Goal: Task Accomplishment & Management: Use online tool/utility

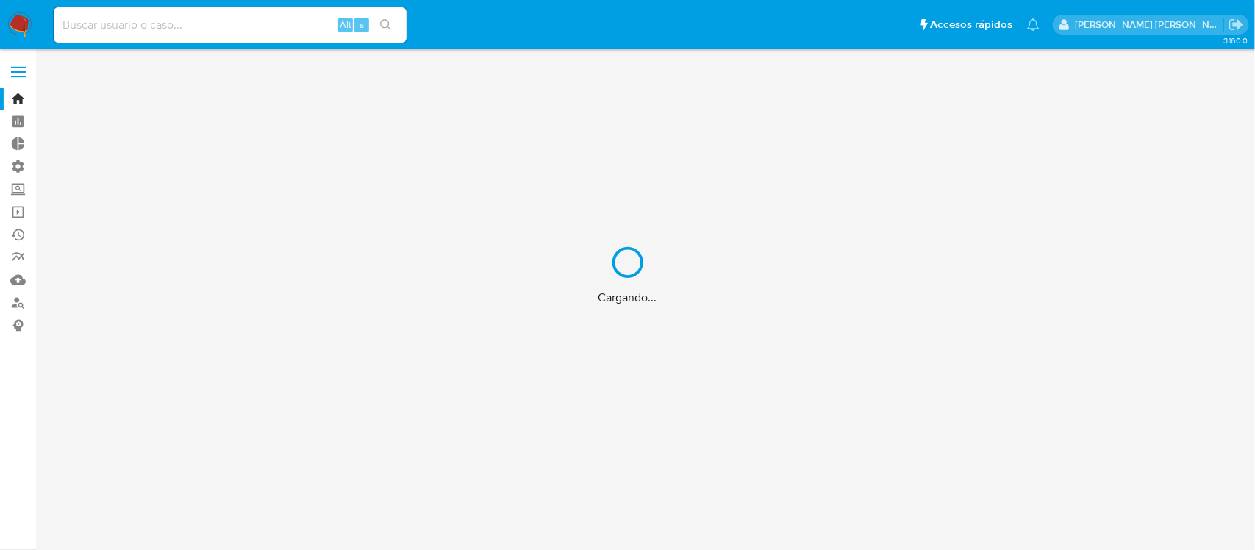
click at [149, 29] on div "Cargando..." at bounding box center [627, 275] width 1255 height 550
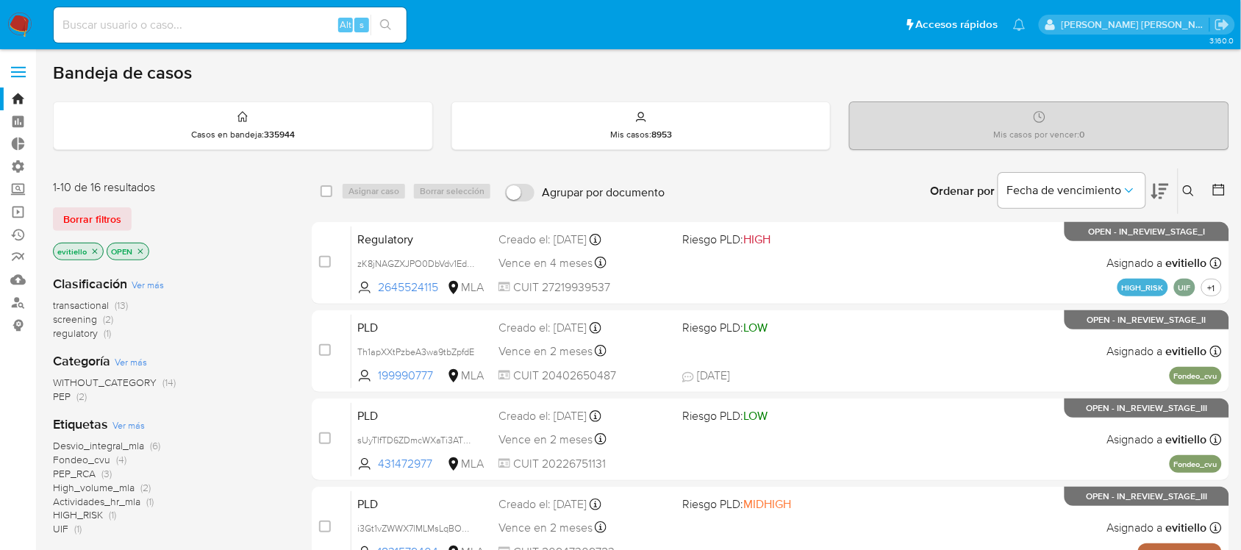
click at [302, 19] on input at bounding box center [230, 24] width 353 height 19
paste input "369205844"
type input "369205844"
click at [388, 21] on icon "search-icon" at bounding box center [386, 25] width 12 height 12
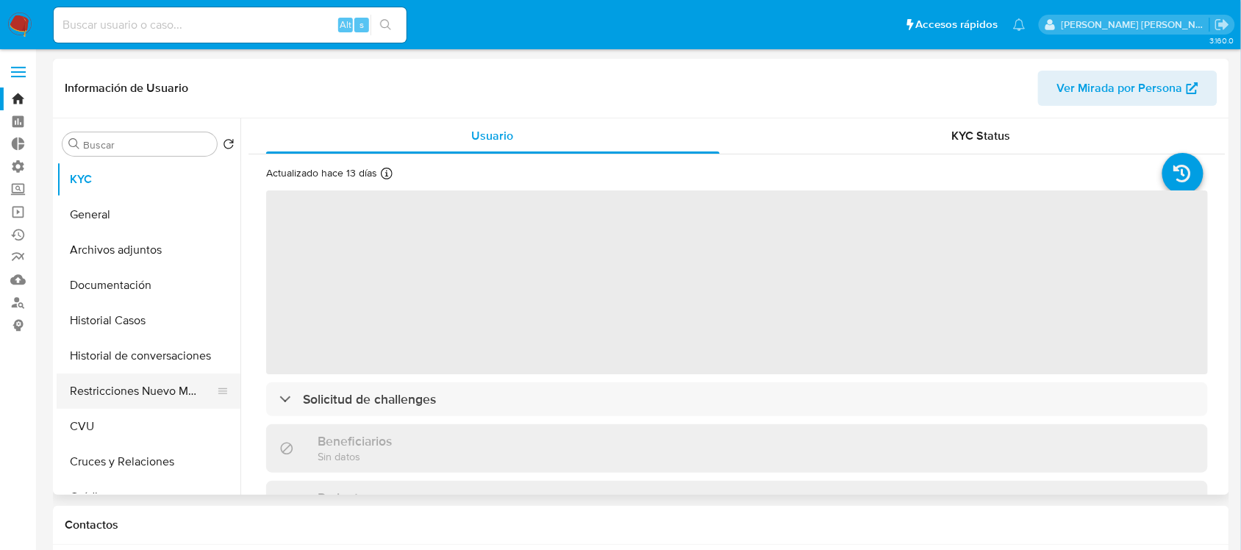
click at [118, 390] on button "Restricciones Nuevo Mundo" at bounding box center [143, 391] width 172 height 35
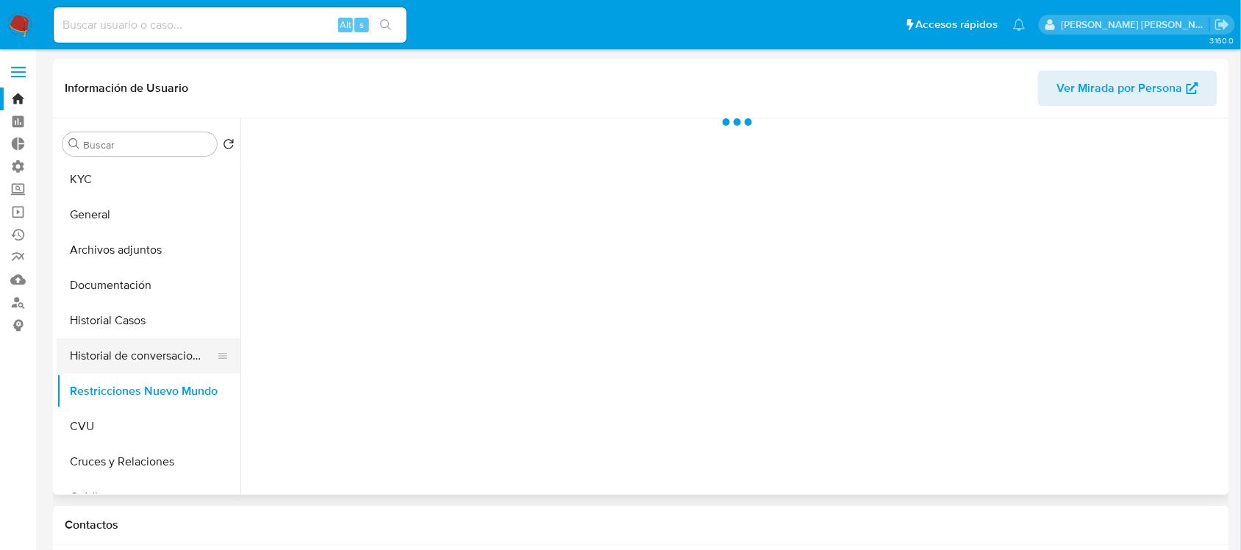
select select "10"
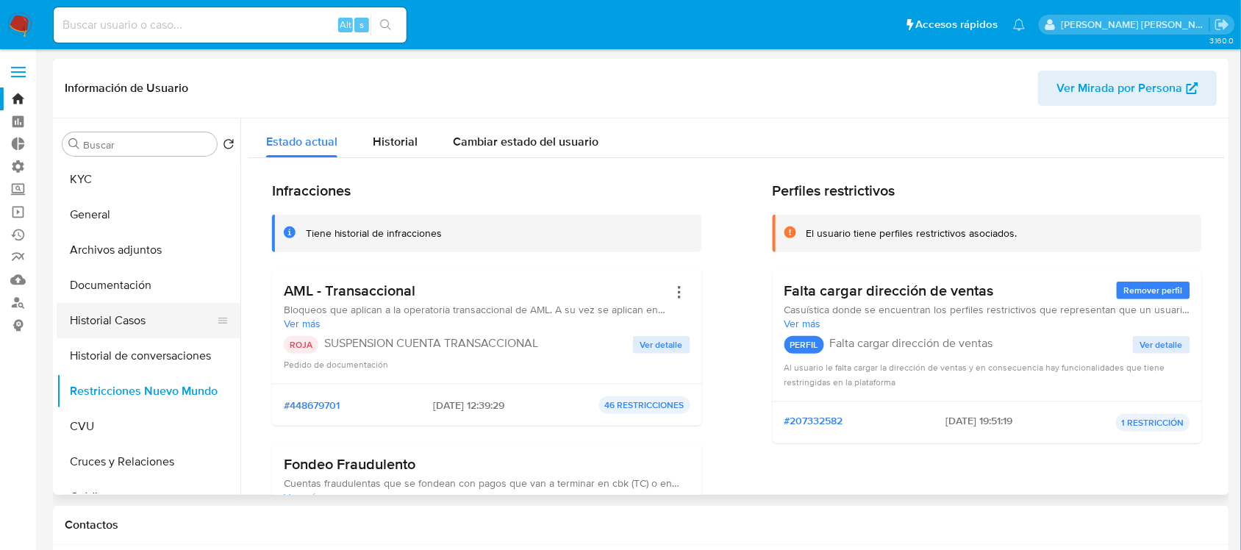
click at [132, 317] on button "Historial Casos" at bounding box center [143, 320] width 172 height 35
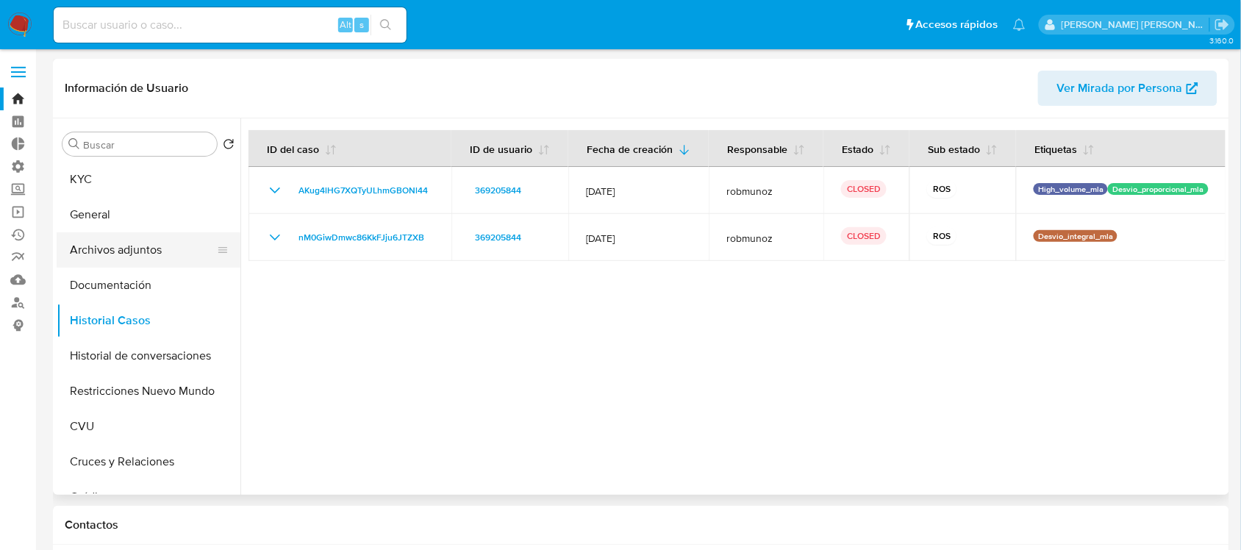
click at [146, 247] on button "Archivos adjuntos" at bounding box center [143, 249] width 172 height 35
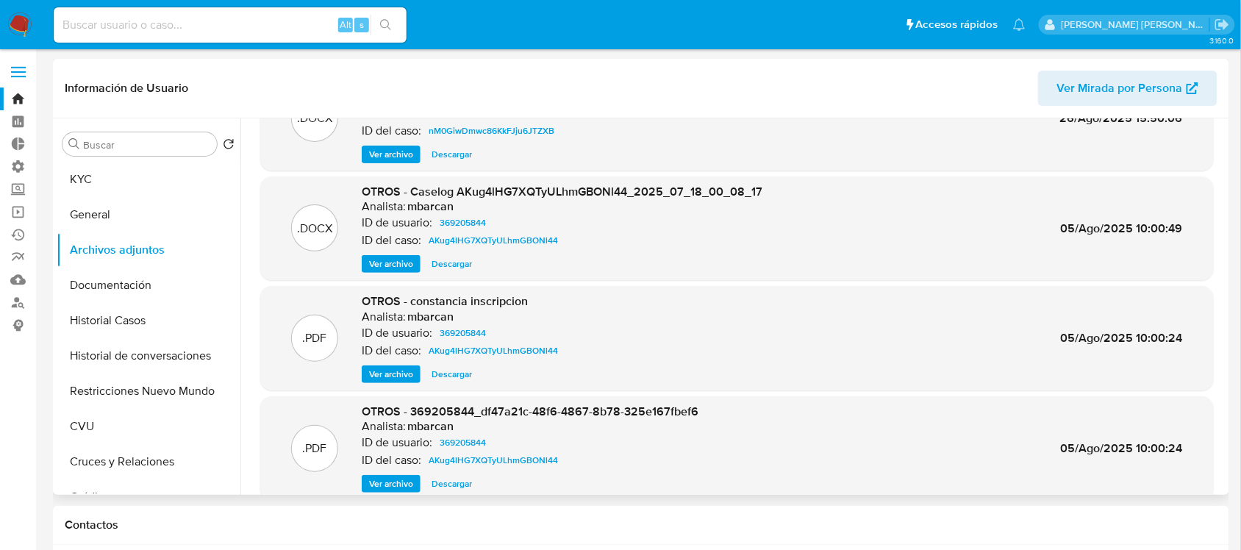
scroll to position [123, 0]
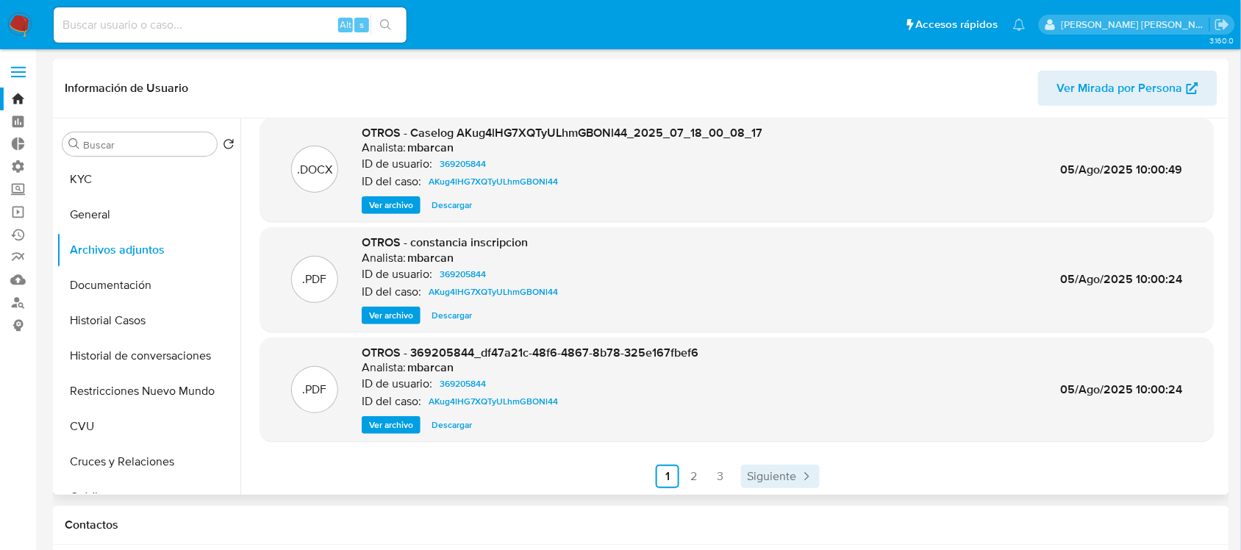
click at [769, 471] on span "Siguiente" at bounding box center [771, 477] width 49 height 12
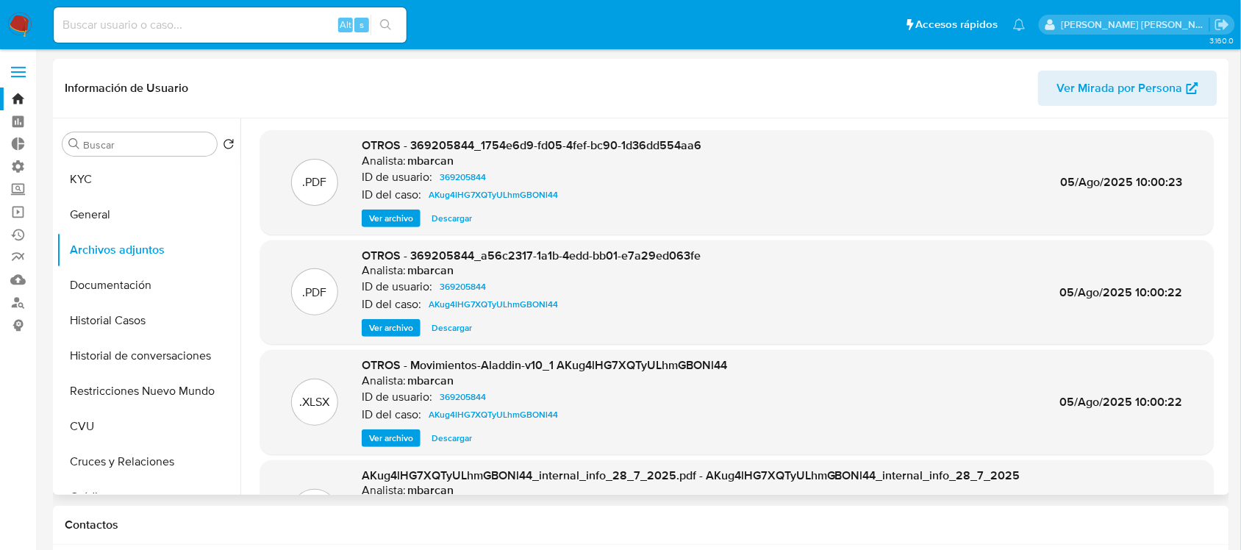
click at [283, 30] on input at bounding box center [230, 24] width 353 height 19
paste input "698582015"
type input "698582015"
click at [387, 20] on icon "search-icon" at bounding box center [385, 24] width 11 height 11
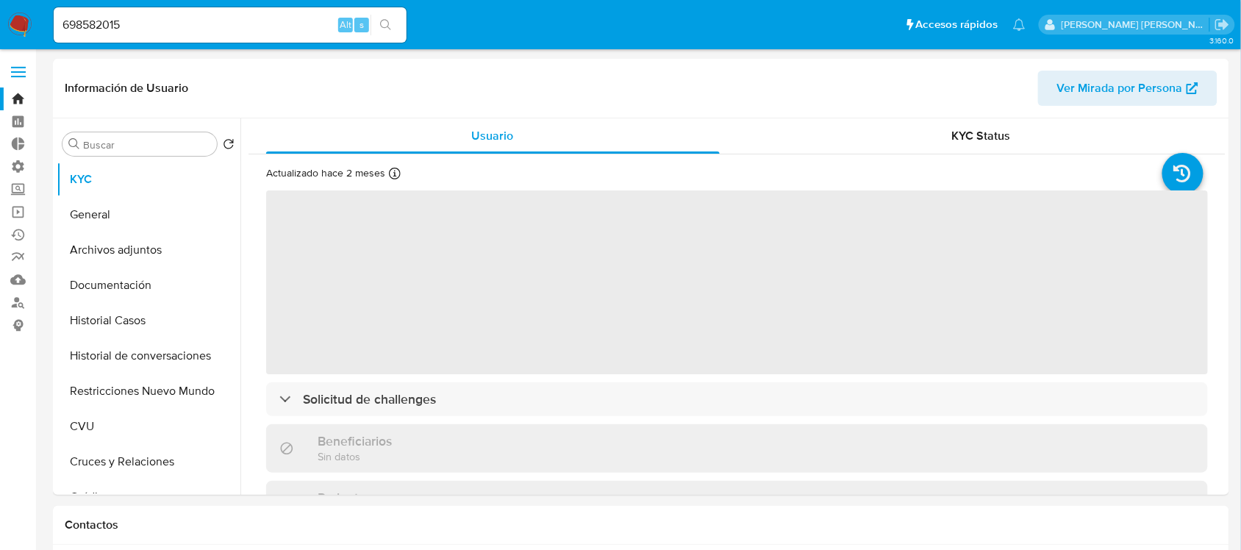
select select "10"
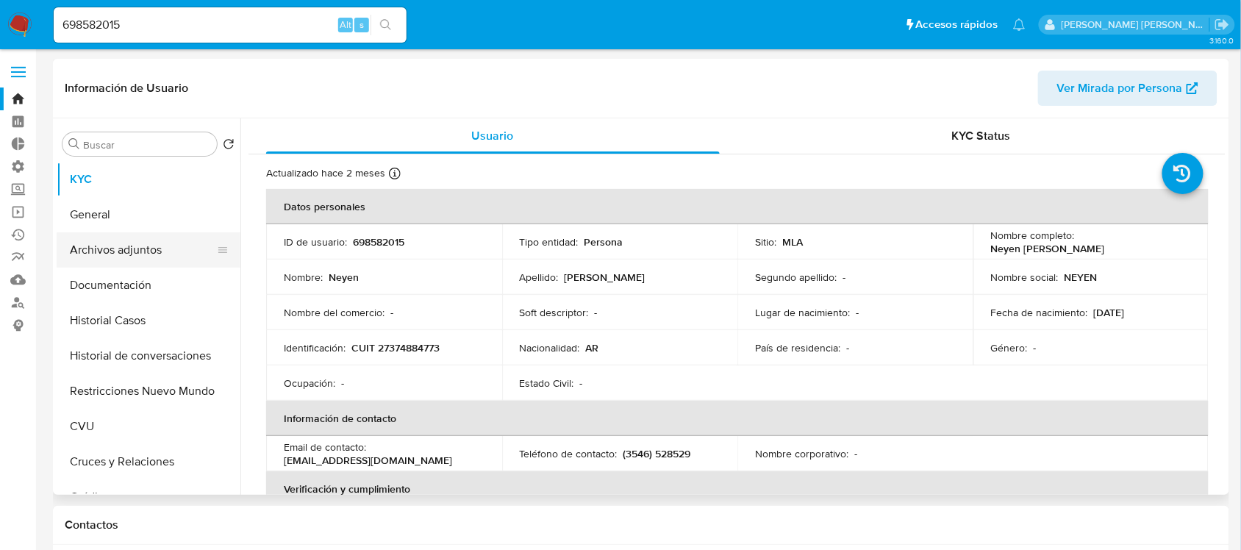
click at [177, 249] on button "Archivos adjuntos" at bounding box center [143, 249] width 172 height 35
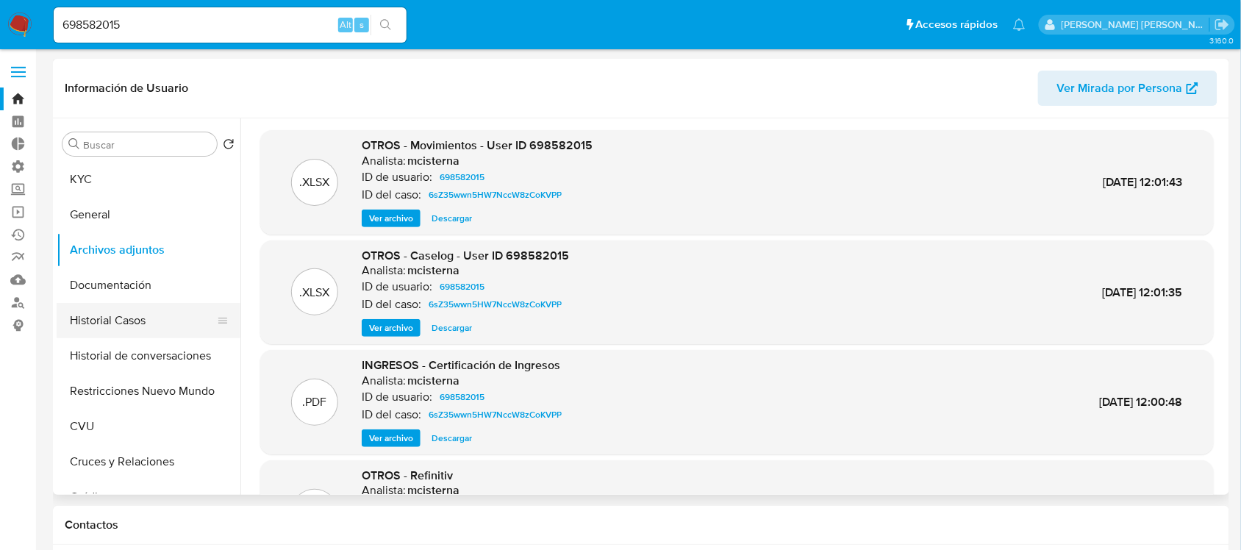
click at [160, 332] on button "Historial Casos" at bounding box center [143, 320] width 172 height 35
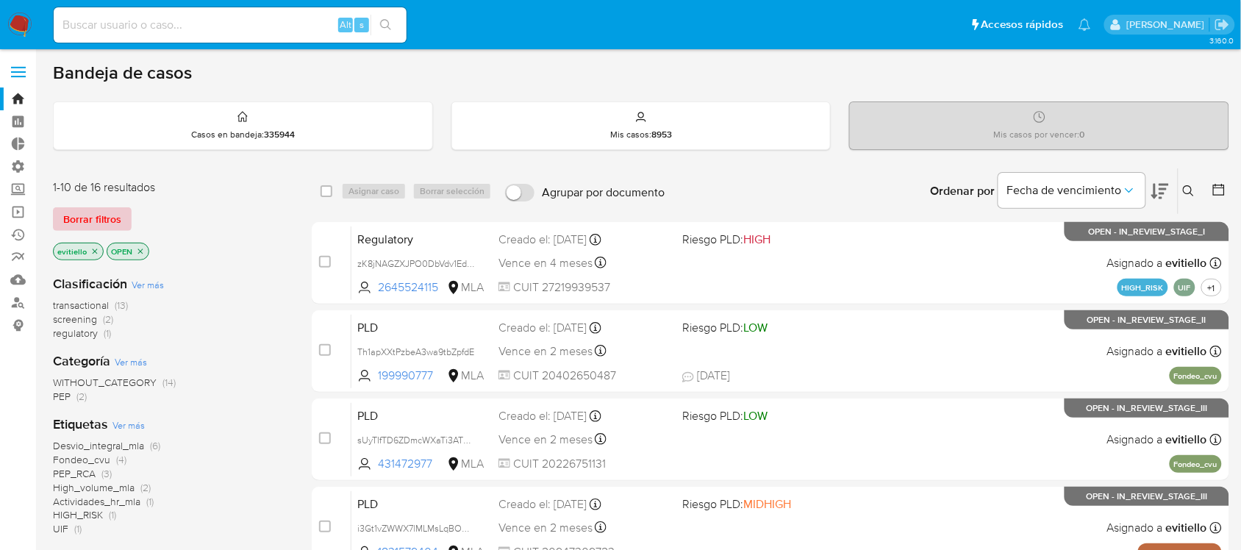
click at [127, 210] on button "Borrar filtros" at bounding box center [92, 219] width 79 height 24
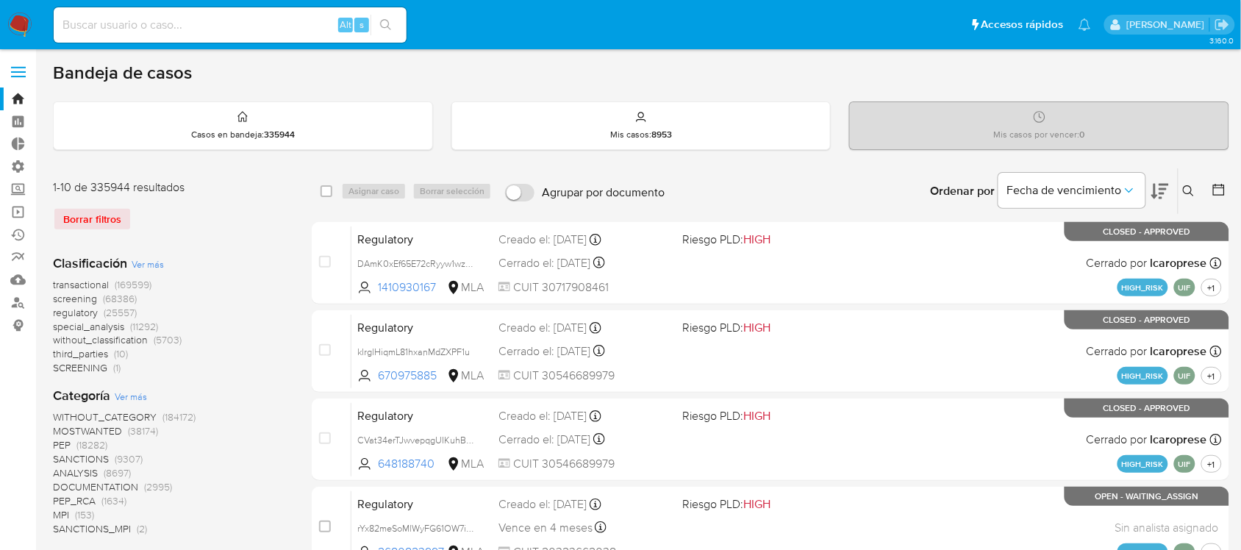
click at [1192, 190] on icon at bounding box center [1188, 190] width 11 height 11
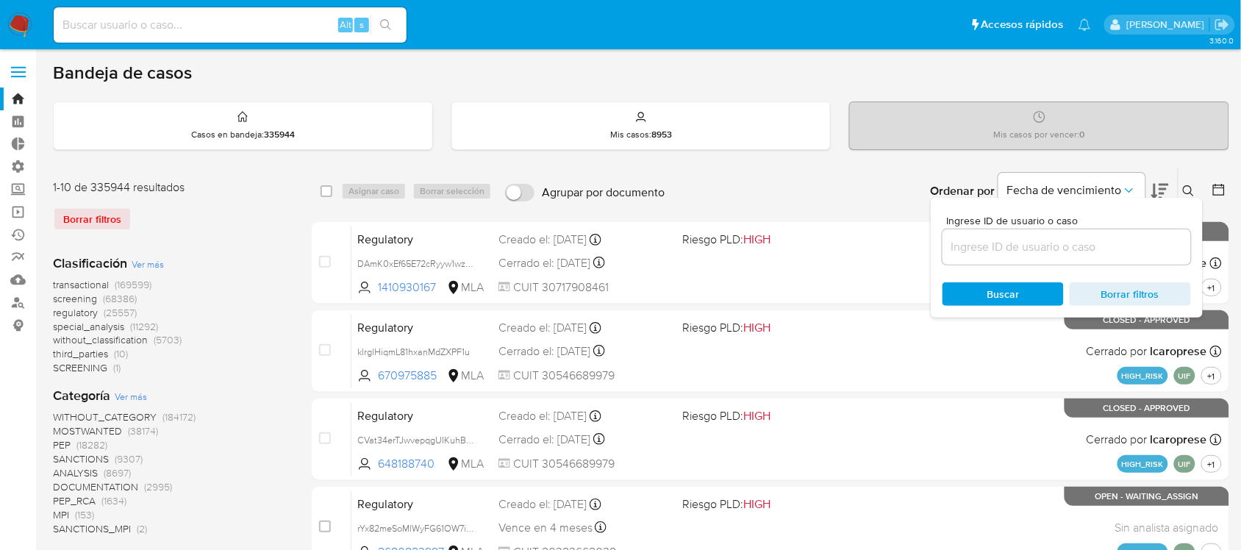
click at [1085, 250] on input at bounding box center [1067, 247] width 249 height 19
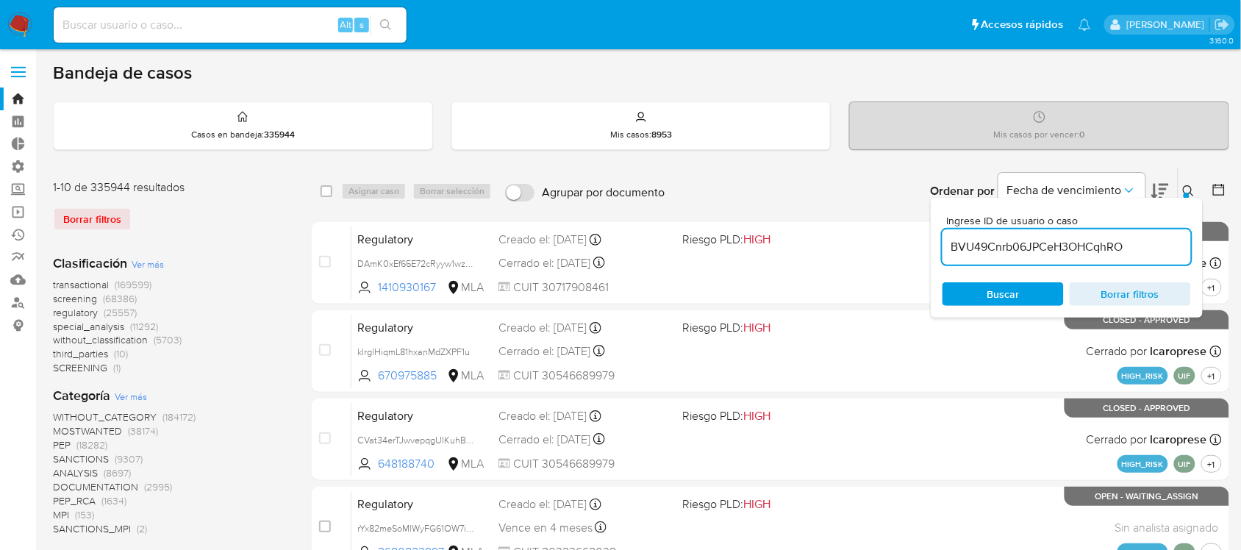
type input "BVU49Cnrb06JPCeH3OHCqhRO"
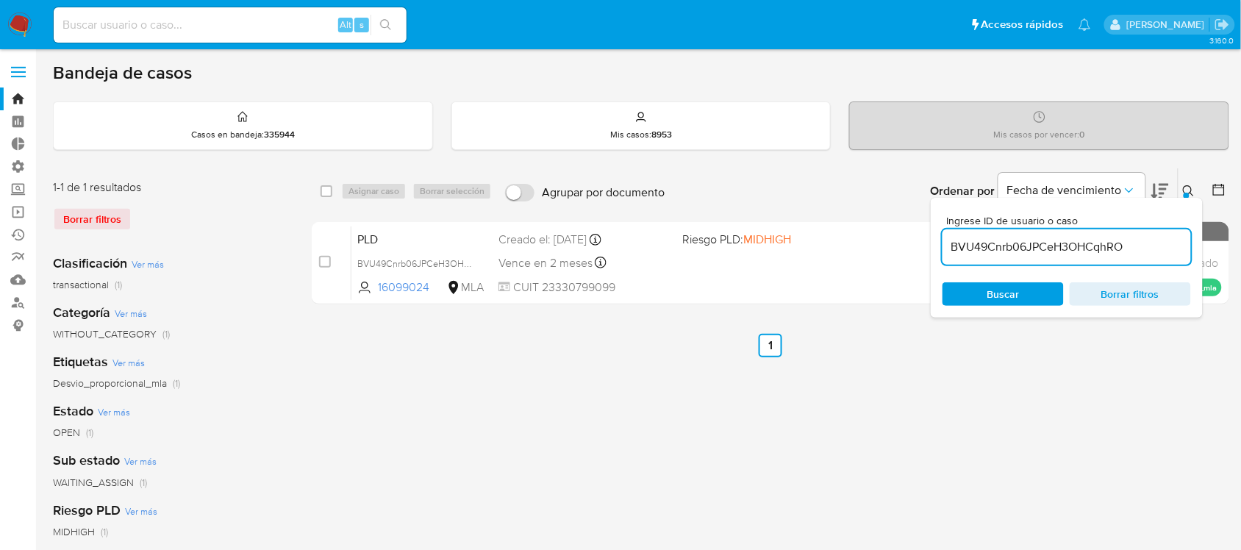
click at [1189, 185] on icon at bounding box center [1188, 190] width 11 height 11
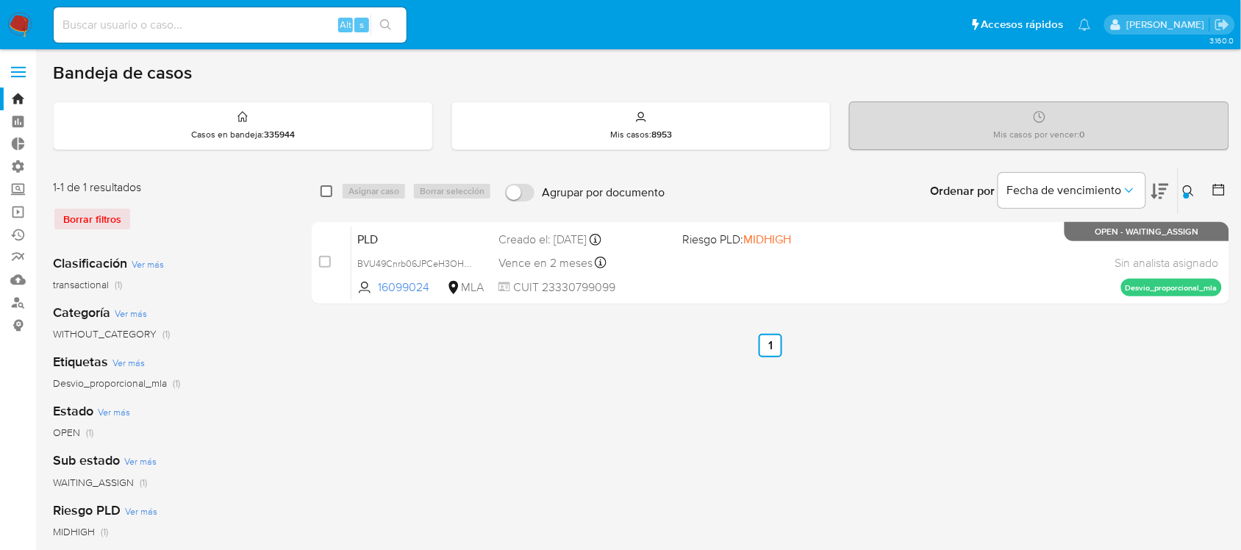
click at [329, 189] on input "checkbox" at bounding box center [327, 191] width 12 height 12
checkbox input "true"
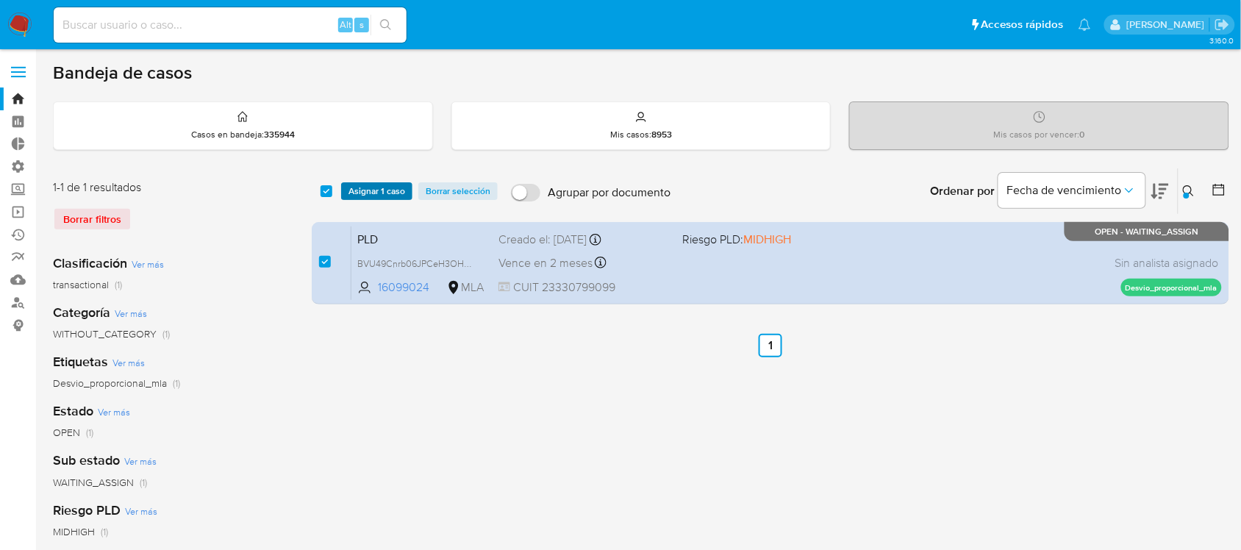
click at [344, 188] on button "Asignar 1 caso" at bounding box center [376, 191] width 71 height 18
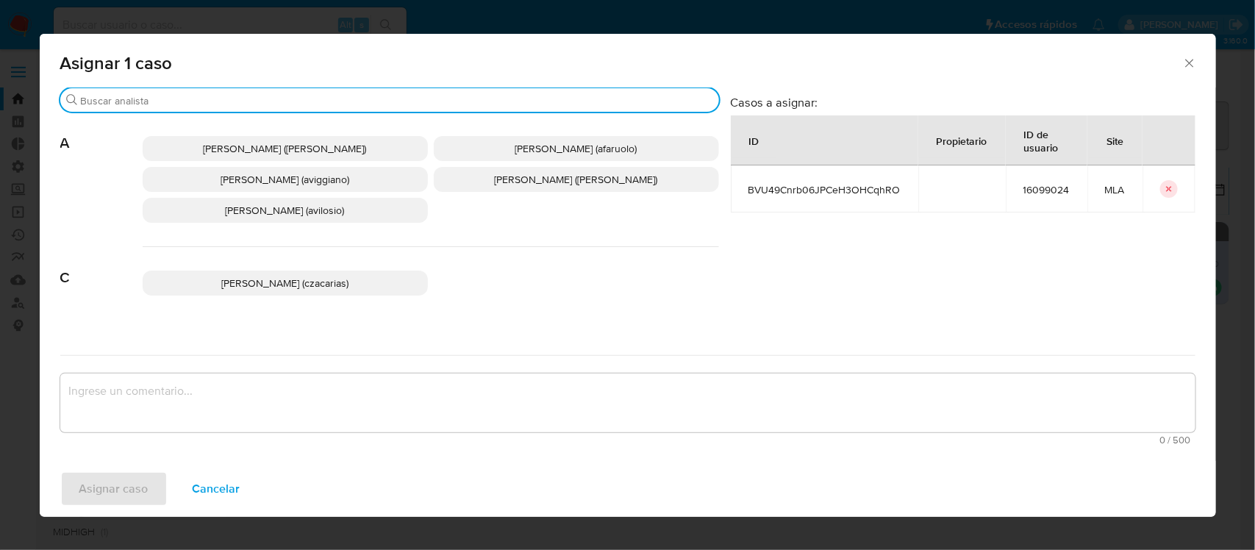
click at [212, 107] on input "Buscar" at bounding box center [397, 100] width 632 height 13
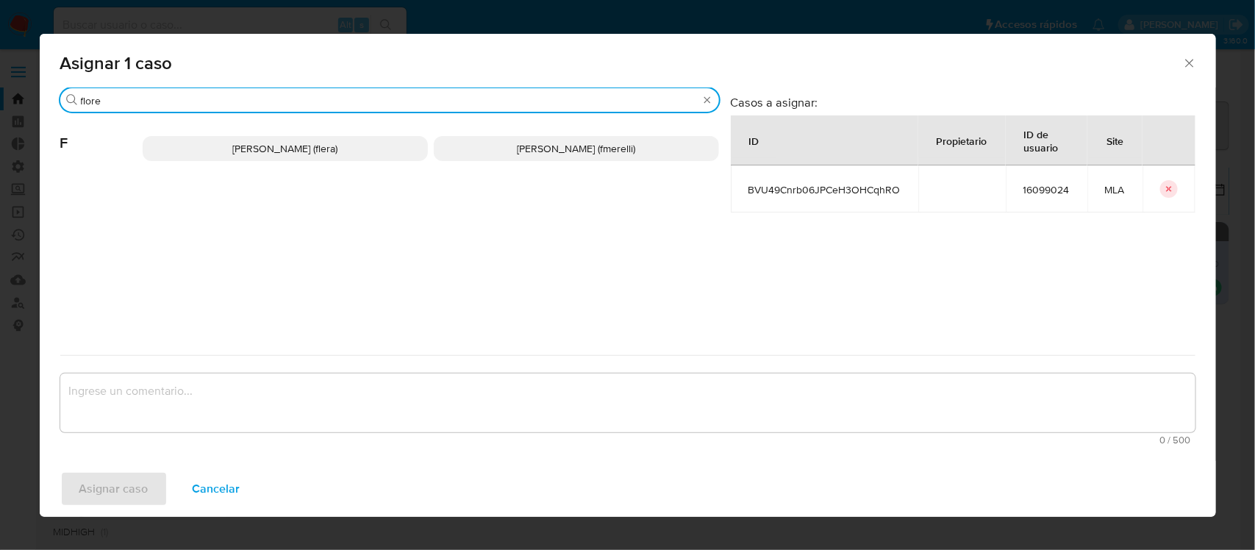
type input "flore"
click at [277, 152] on span "[PERSON_NAME] (flera)" at bounding box center [284, 148] width 105 height 15
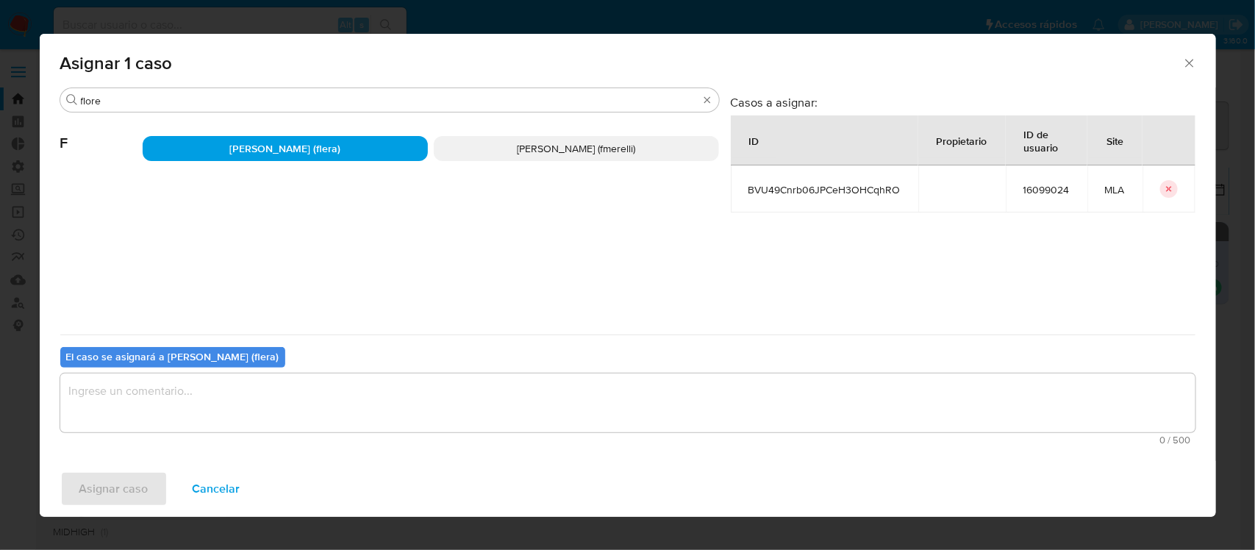
click at [193, 399] on textarea "assign-modal" at bounding box center [628, 403] width 1136 height 59
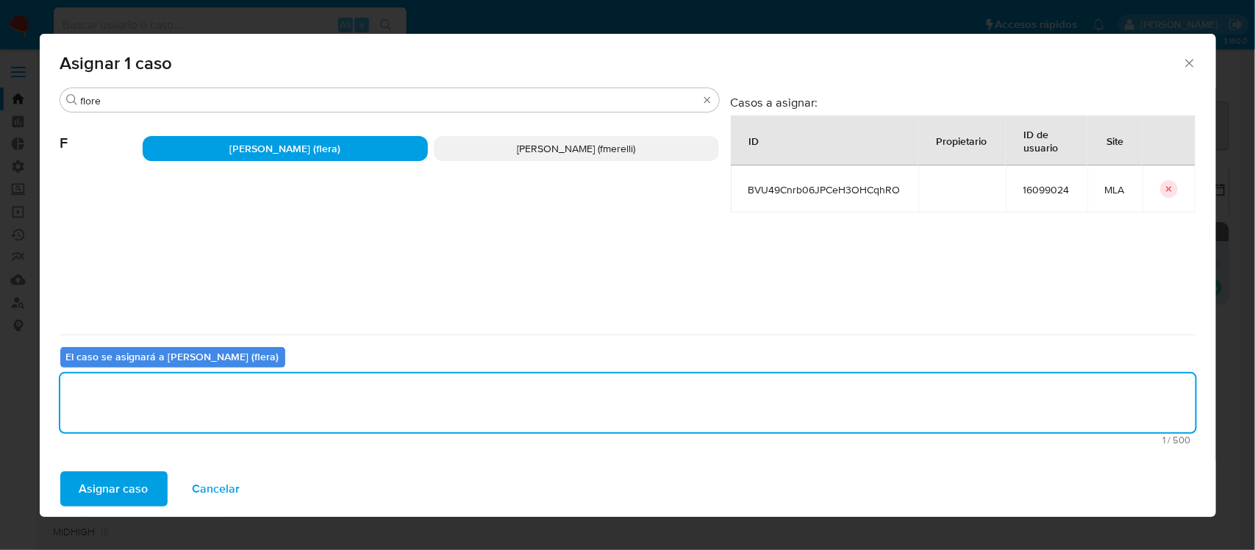
click at [129, 486] on span "Asignar caso" at bounding box center [113, 489] width 69 height 32
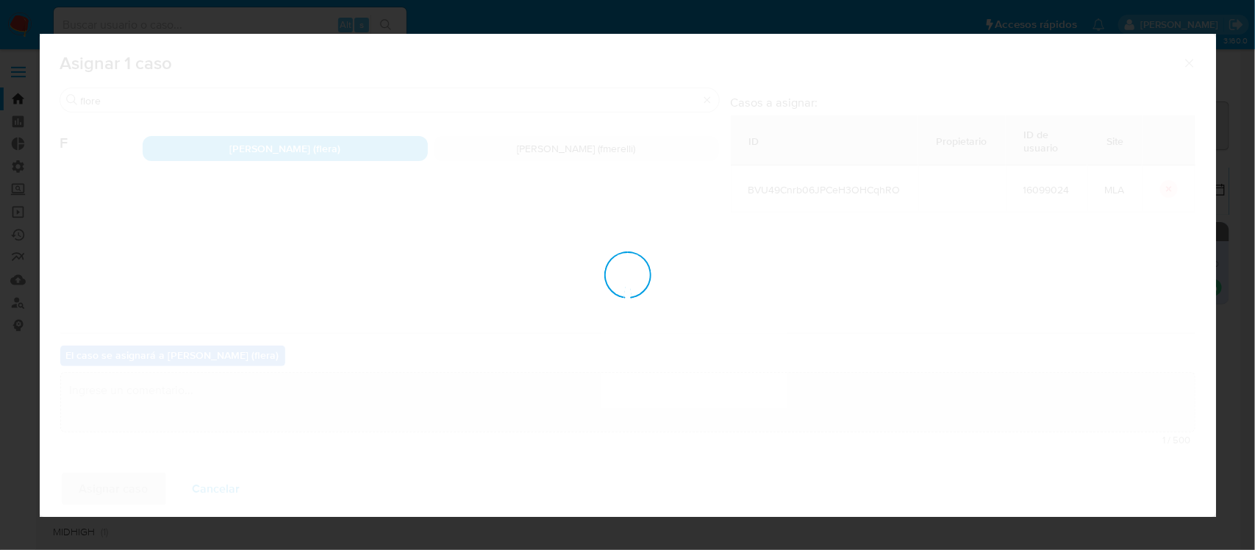
checkbox input "false"
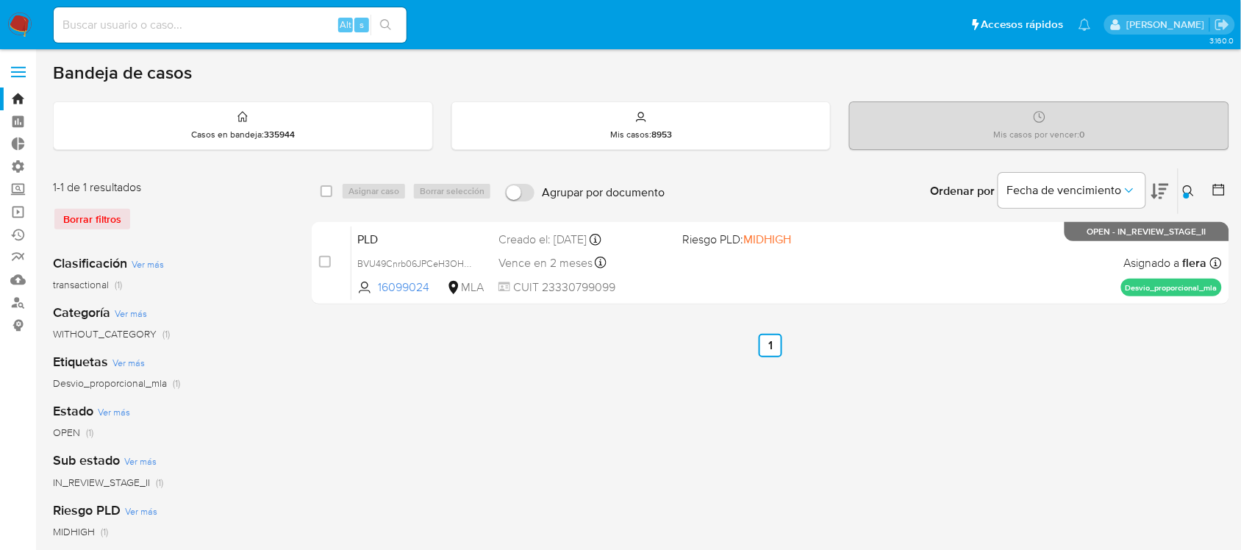
click at [1186, 188] on icon at bounding box center [1189, 191] width 12 height 12
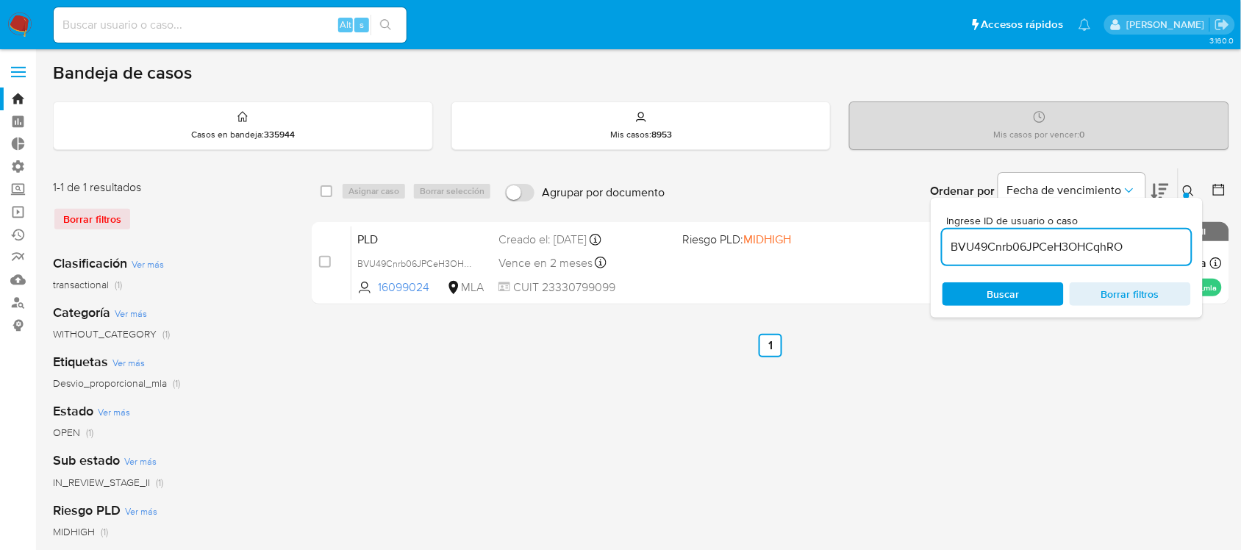
click at [1020, 249] on input "BVU49Cnrb06JPCeH3OHCqhRO" at bounding box center [1067, 247] width 249 height 19
type input "Aw9RPEfaZp1aLsgXGX6Dj9dG"
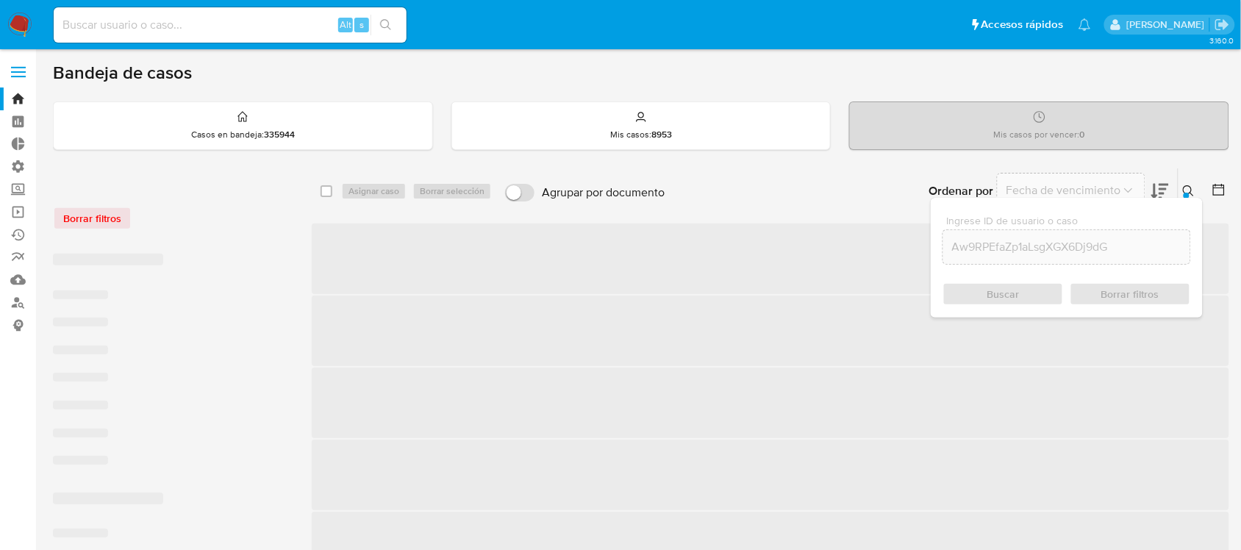
click at [1191, 192] on icon at bounding box center [1188, 190] width 11 height 11
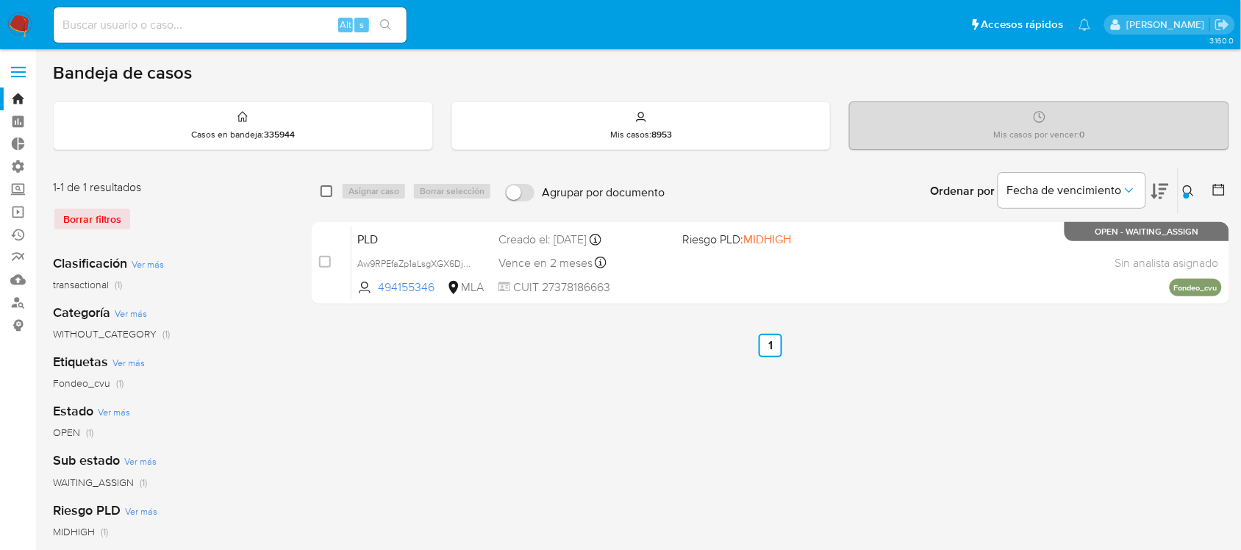
click at [322, 189] on input "checkbox" at bounding box center [327, 191] width 12 height 12
checkbox input "true"
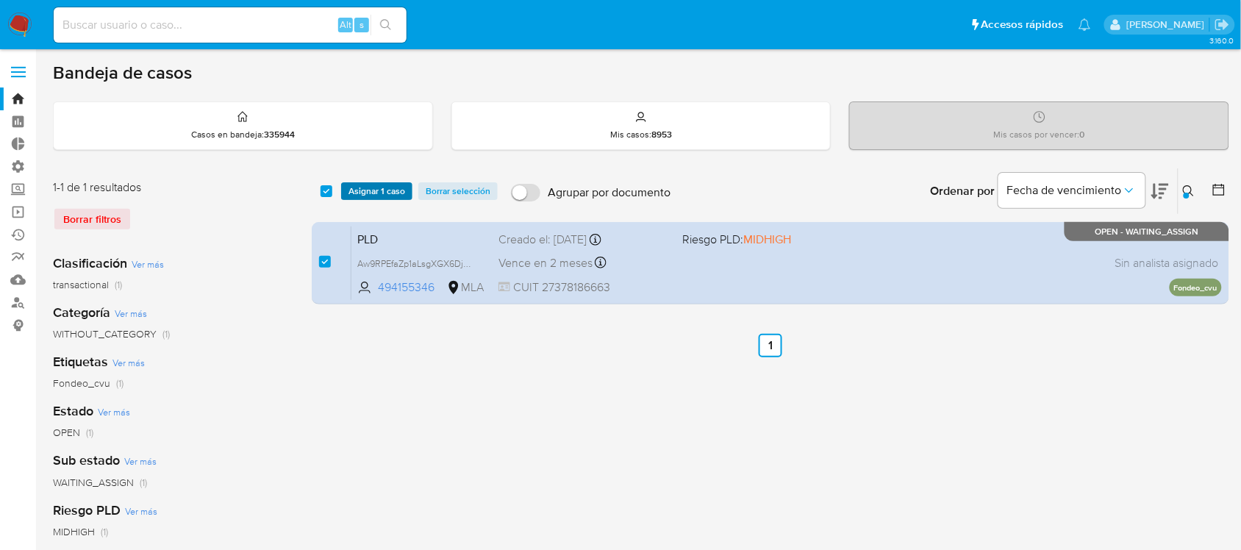
click at [366, 188] on span "Asignar 1 caso" at bounding box center [377, 191] width 57 height 15
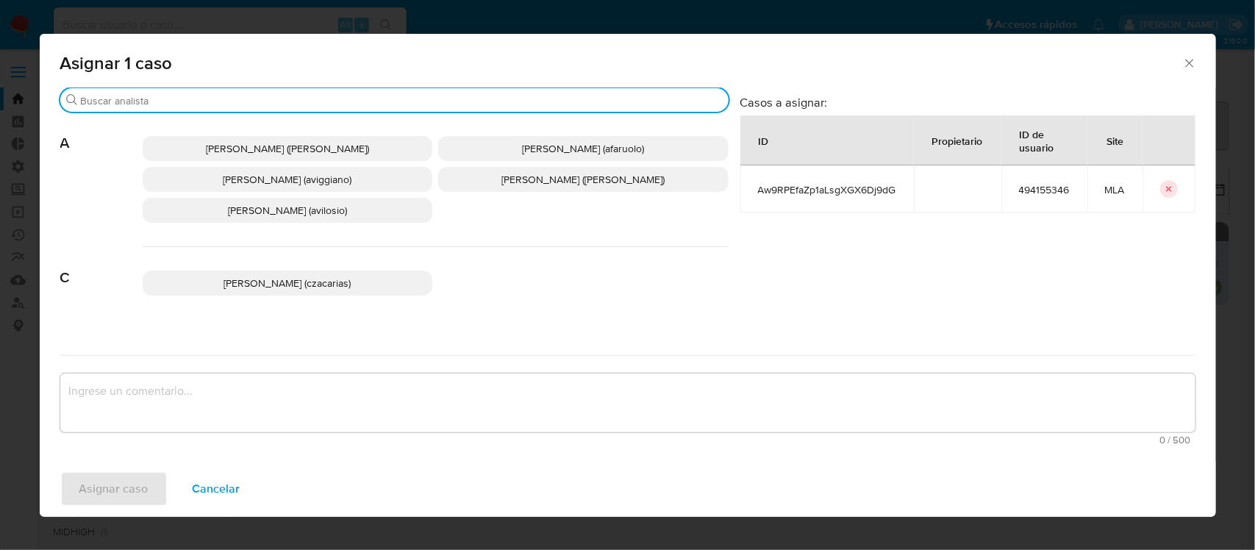
click at [279, 104] on input "Buscar" at bounding box center [402, 100] width 642 height 13
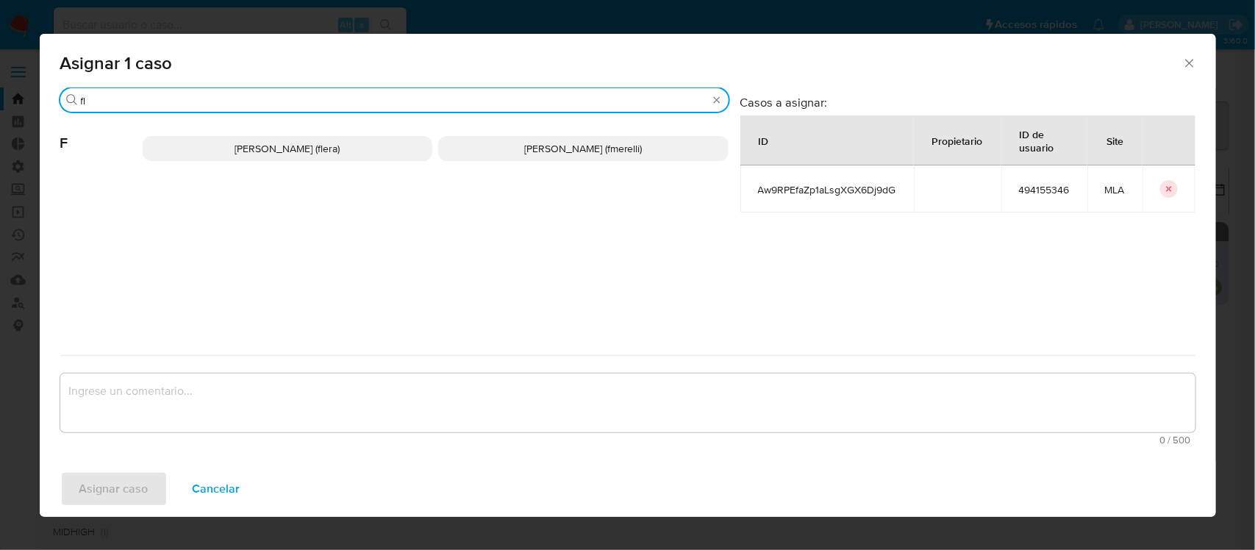
type input "fl"
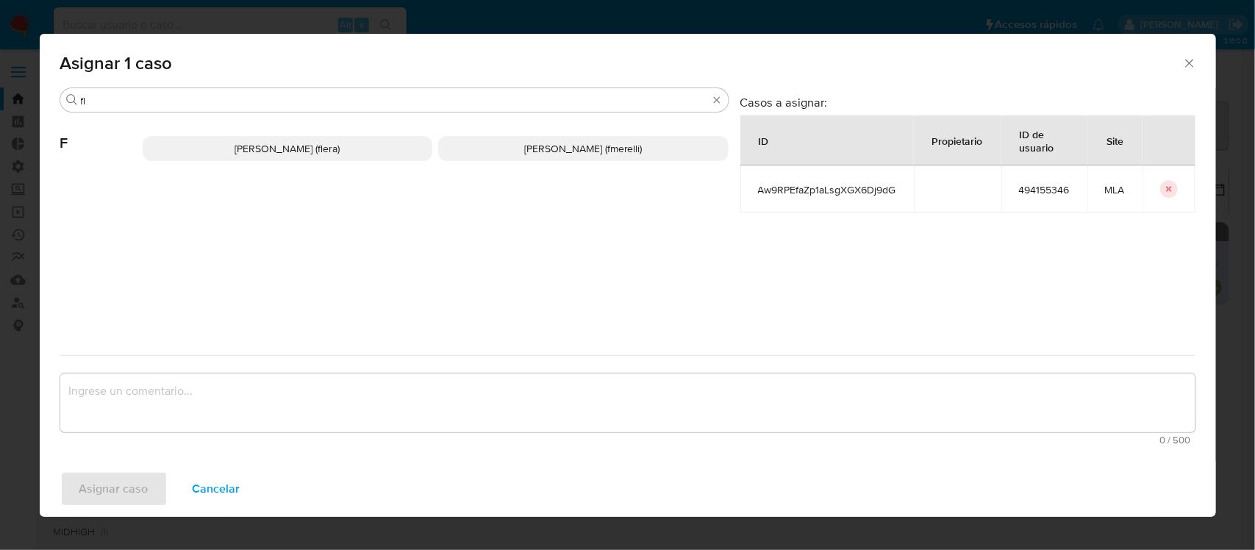
click at [281, 148] on span "[PERSON_NAME] (flera)" at bounding box center [287, 148] width 105 height 15
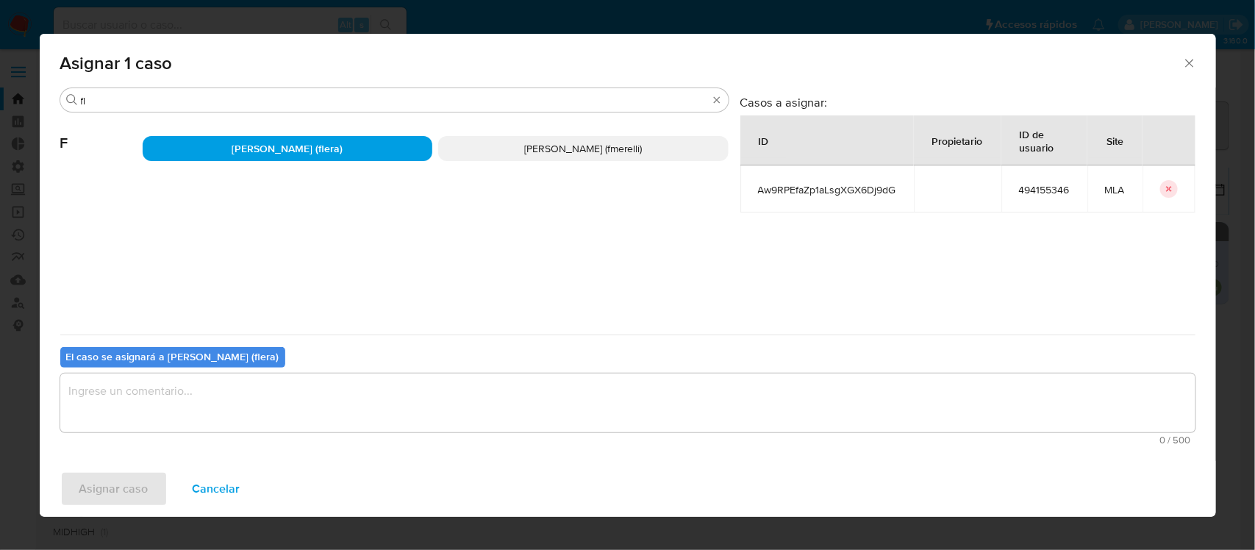
click at [188, 402] on textarea "assign-modal" at bounding box center [628, 403] width 1136 height 59
click at [118, 482] on span "Asignar caso" at bounding box center [113, 489] width 69 height 32
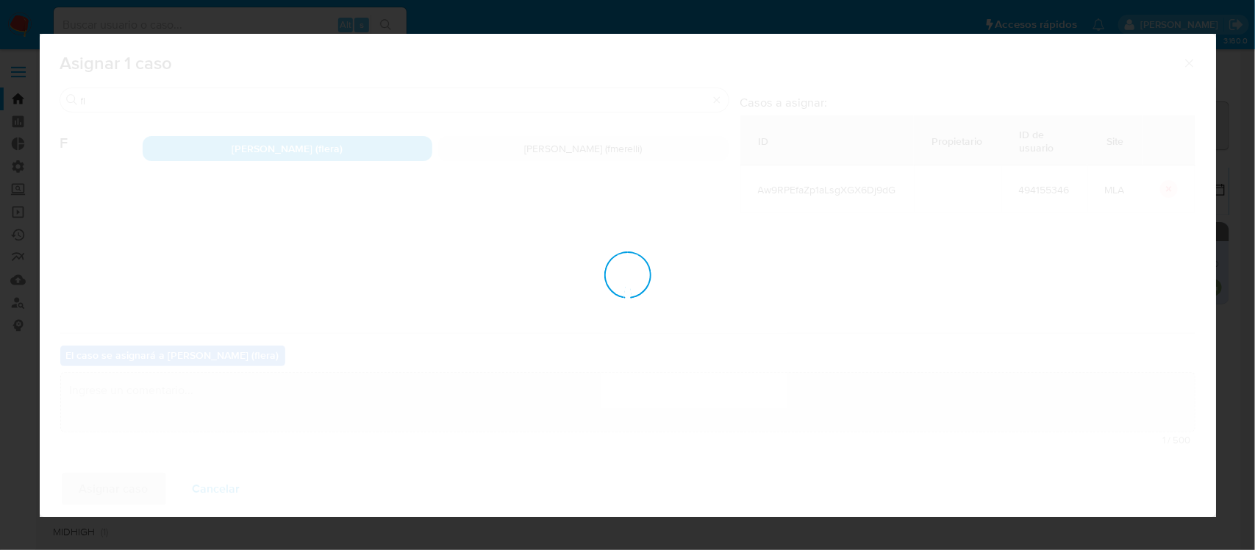
checkbox input "false"
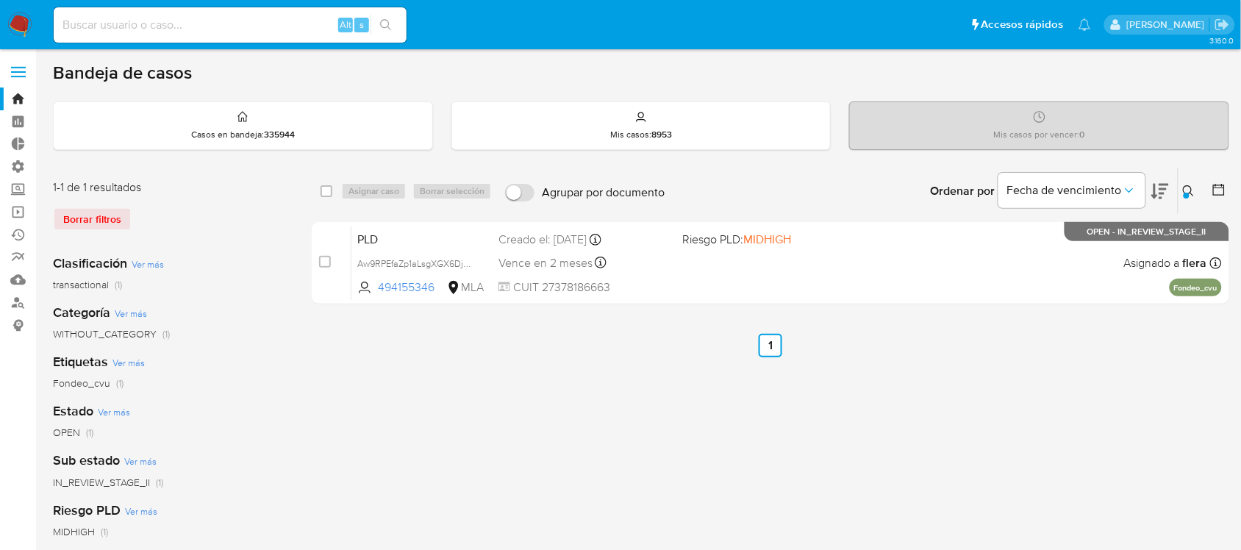
click at [1185, 188] on icon at bounding box center [1188, 190] width 11 height 11
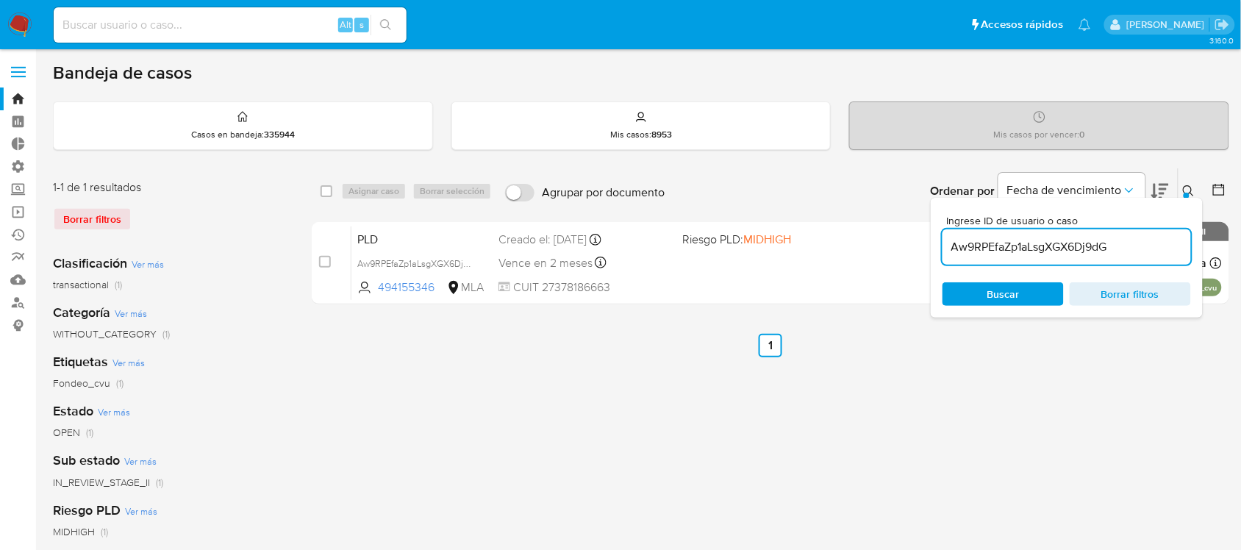
click at [1090, 245] on input "Aw9RPEfaZp1aLsgXGX6Dj9dG" at bounding box center [1067, 247] width 249 height 19
click at [1186, 182] on button at bounding box center [1191, 191] width 24 height 18
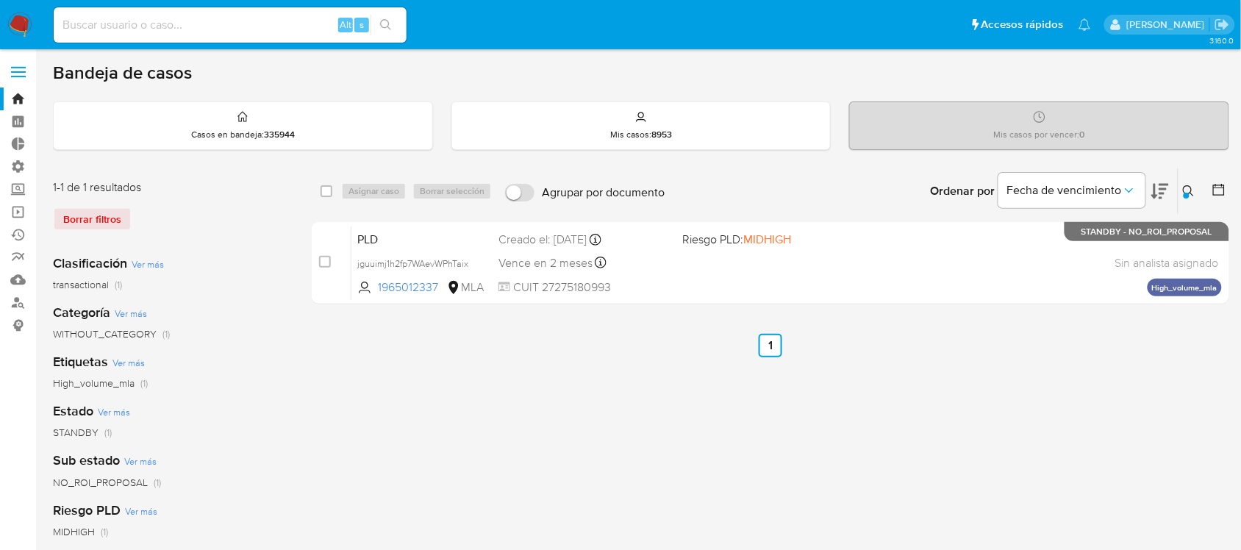
click at [1179, 186] on button at bounding box center [1191, 191] width 24 height 18
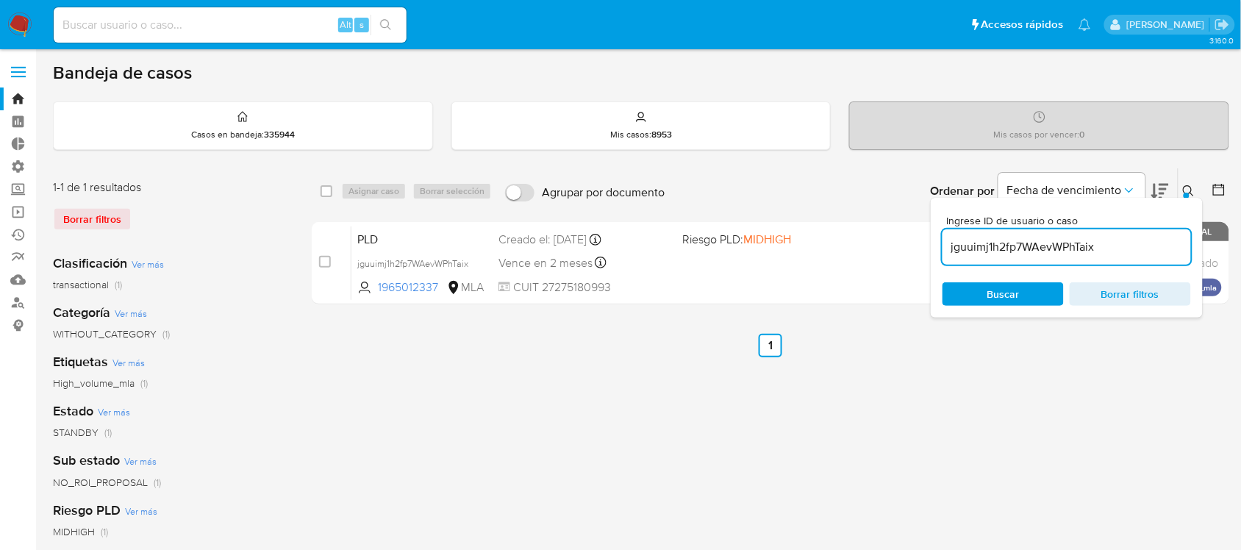
click at [1114, 248] on input "jguuimj1h2fp7WAevWPhTaix" at bounding box center [1067, 247] width 249 height 19
type input "zxmLRPc0GZDXUprJiYe4Kahm"
click at [1188, 189] on icon at bounding box center [1189, 191] width 12 height 12
